Goal: Navigation & Orientation: Find specific page/section

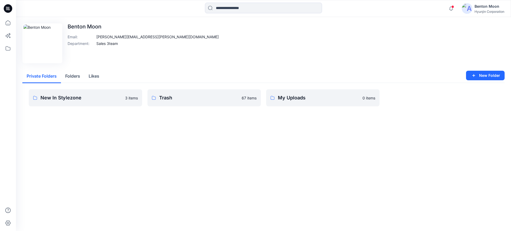
click at [71, 79] on button "Folders" at bounding box center [72, 77] width 23 height 14
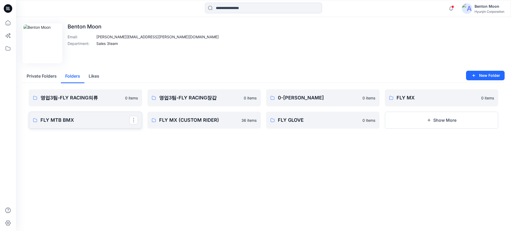
click at [89, 129] on link "FLY MTB BMX" at bounding box center [85, 120] width 113 height 17
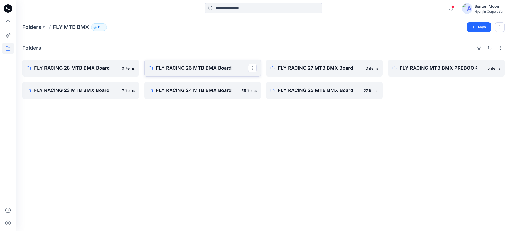
click at [207, 72] on link "FLY RACING 26 MTB BMX Board" at bounding box center [202, 68] width 117 height 17
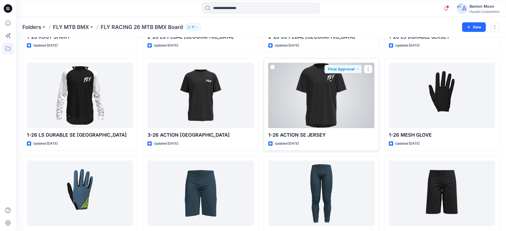
scroll to position [100, 0]
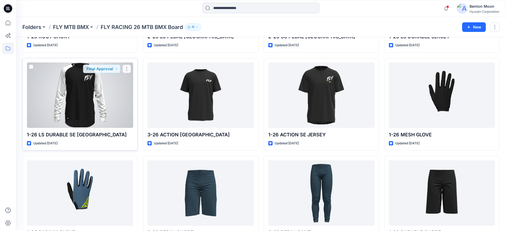
click at [103, 114] on div at bounding box center [80, 96] width 106 height 66
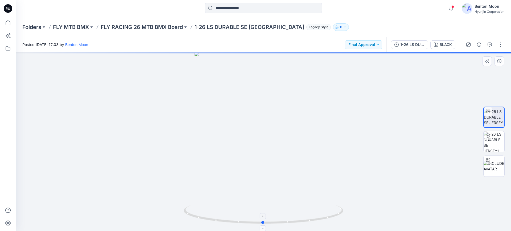
drag, startPoint x: 325, startPoint y: 208, endPoint x: 314, endPoint y: 209, distance: 11.0
click at [314, 209] on icon at bounding box center [264, 216] width 161 height 20
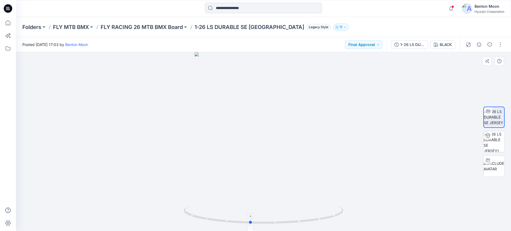
drag, startPoint x: 353, startPoint y: 207, endPoint x: 302, endPoint y: 207, distance: 50.1
click at [302, 207] on icon at bounding box center [264, 216] width 161 height 20
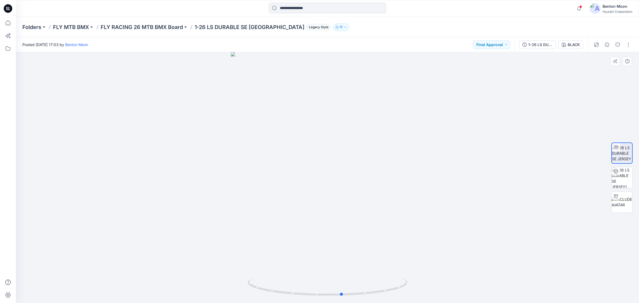
drag, startPoint x: 338, startPoint y: 243, endPoint x: 379, endPoint y: 236, distance: 41.0
click at [379, 231] on div at bounding box center [327, 177] width 623 height 251
click at [332, 231] on div at bounding box center [327, 177] width 623 height 251
click at [191, 231] on div at bounding box center [327, 177] width 623 height 251
click at [118, 227] on div at bounding box center [327, 177] width 623 height 251
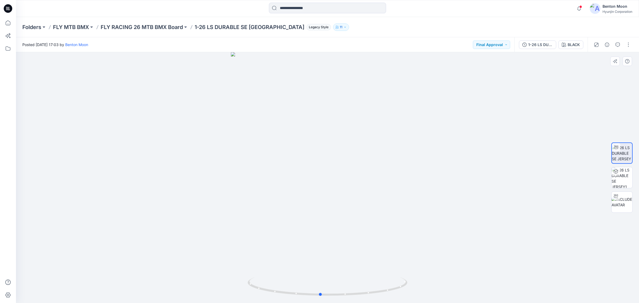
drag, startPoint x: 273, startPoint y: 236, endPoint x: 252, endPoint y: 233, distance: 21.5
click at [252, 231] on div at bounding box center [327, 177] width 623 height 251
drag, startPoint x: 242, startPoint y: 236, endPoint x: 370, endPoint y: 126, distance: 168.7
click at [210, 231] on div at bounding box center [327, 177] width 623 height 251
drag, startPoint x: 317, startPoint y: 231, endPoint x: 372, endPoint y: 232, distance: 55.1
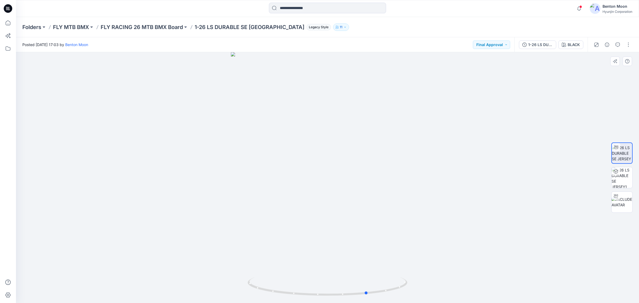
click at [372, 231] on div at bounding box center [327, 177] width 623 height 251
